Goal: Find specific page/section: Find specific page/section

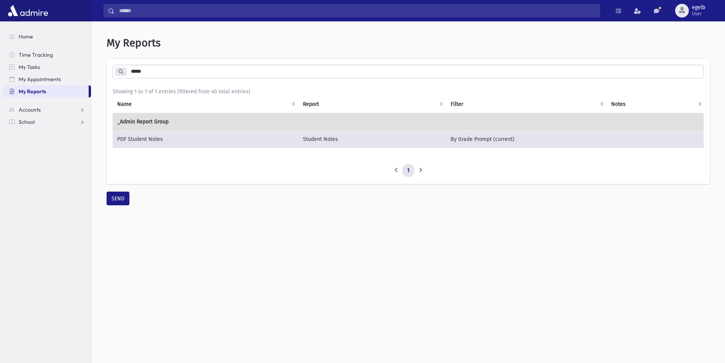
click at [131, 10] on input "Search" at bounding box center [357, 11] width 485 height 14
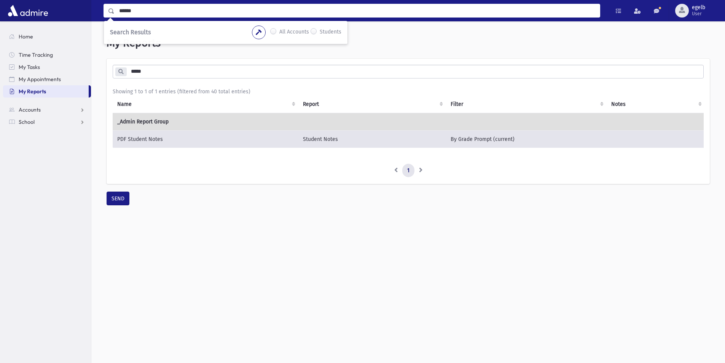
type input "******"
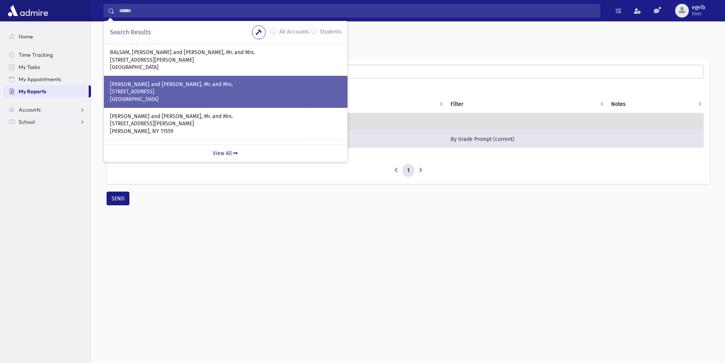
click at [150, 89] on p "[STREET_ADDRESS]" at bounding box center [225, 92] width 231 height 8
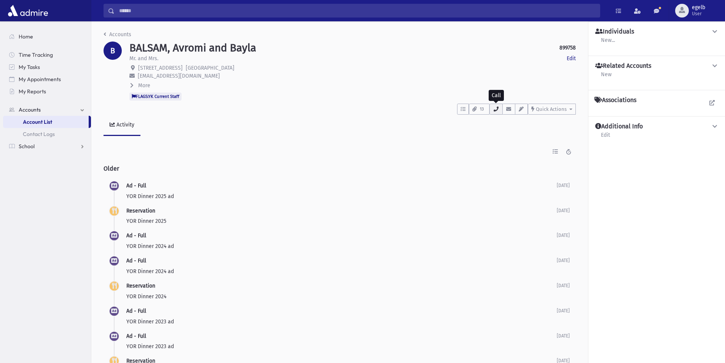
click at [496, 109] on icon "button" at bounding box center [496, 109] width 6 height 5
